Goal: Find contact information: Find contact information

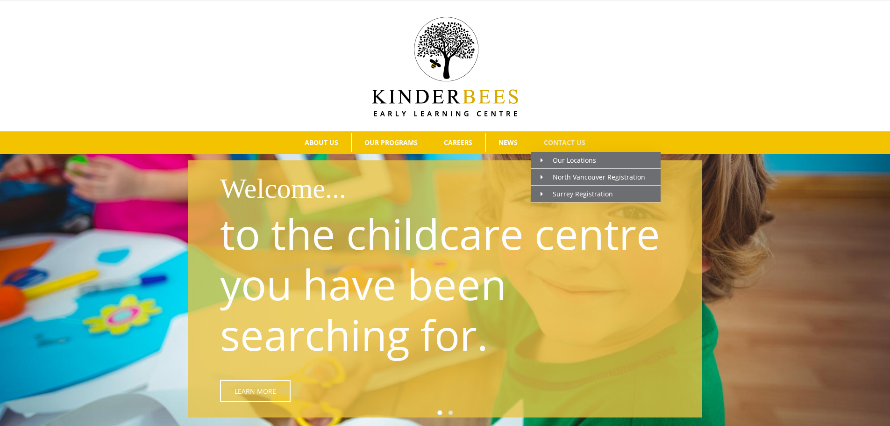
click at [555, 143] on span "CONTACT US" at bounding box center [565, 142] width 42 height 7
click at [575, 160] on span "Our Locations" at bounding box center [569, 160] width 56 height 9
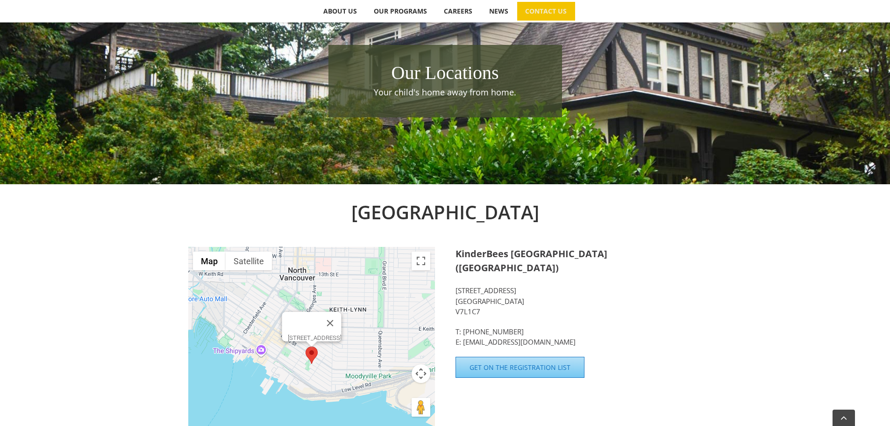
scroll to position [179, 0]
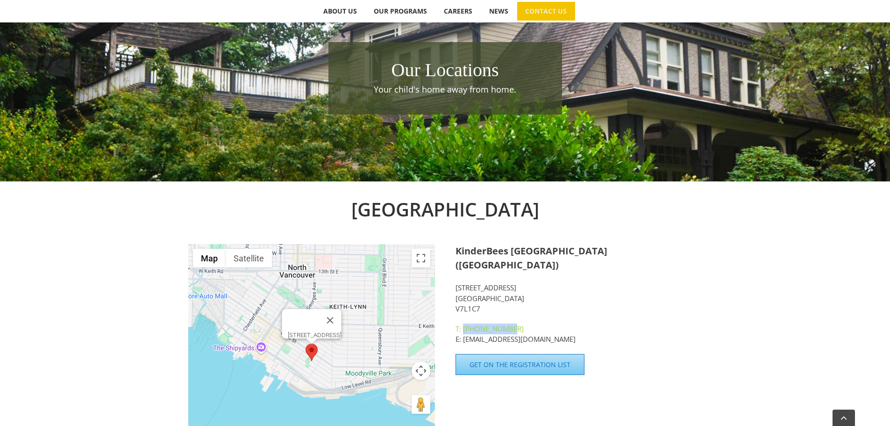
drag, startPoint x: 514, startPoint y: 314, endPoint x: 464, endPoint y: 316, distance: 50.0
click at [464, 323] on p "T: 604-317-2464 E: hello@kinderbees.ca" at bounding box center [579, 333] width 247 height 21
copy link "[PHONE_NUMBER]"
